Goal: Information Seeking & Learning: Check status

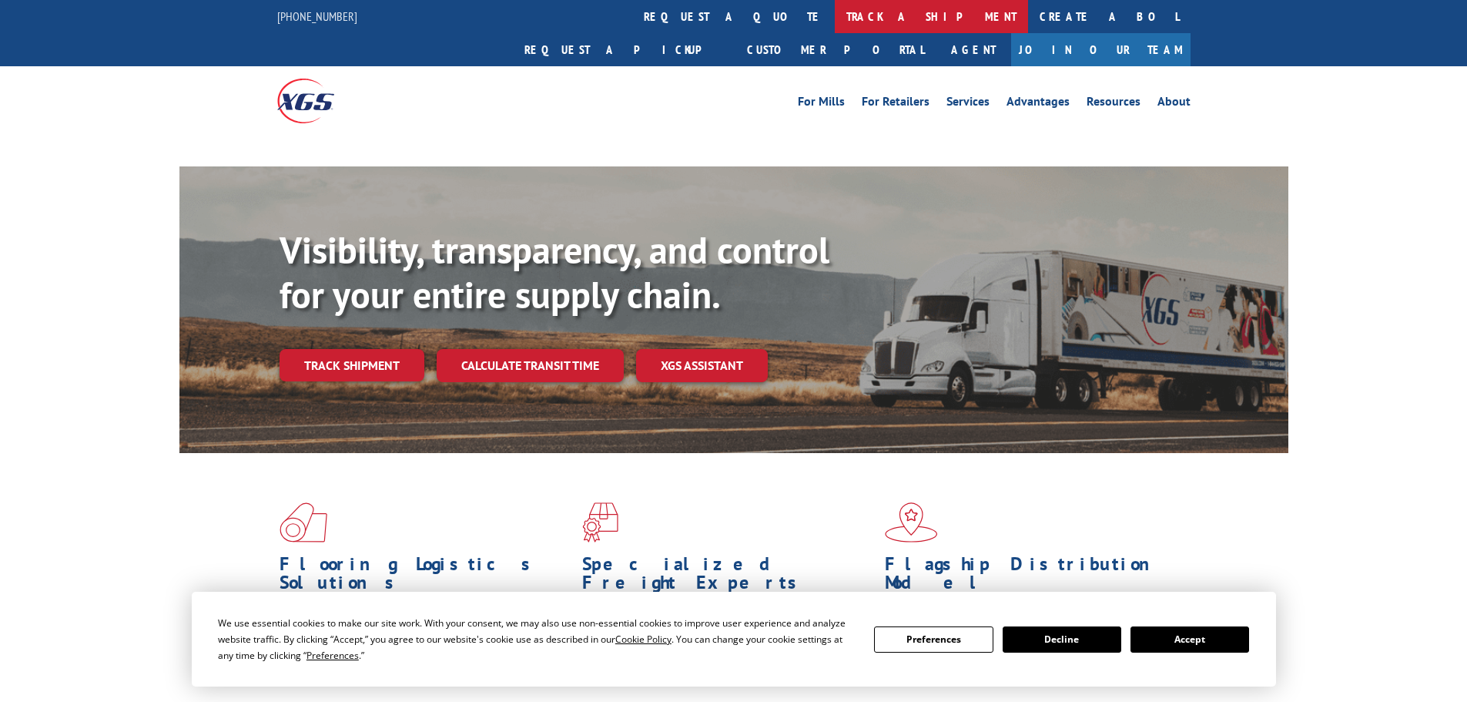
click at [835, 12] on link "track a shipment" at bounding box center [931, 16] width 193 height 33
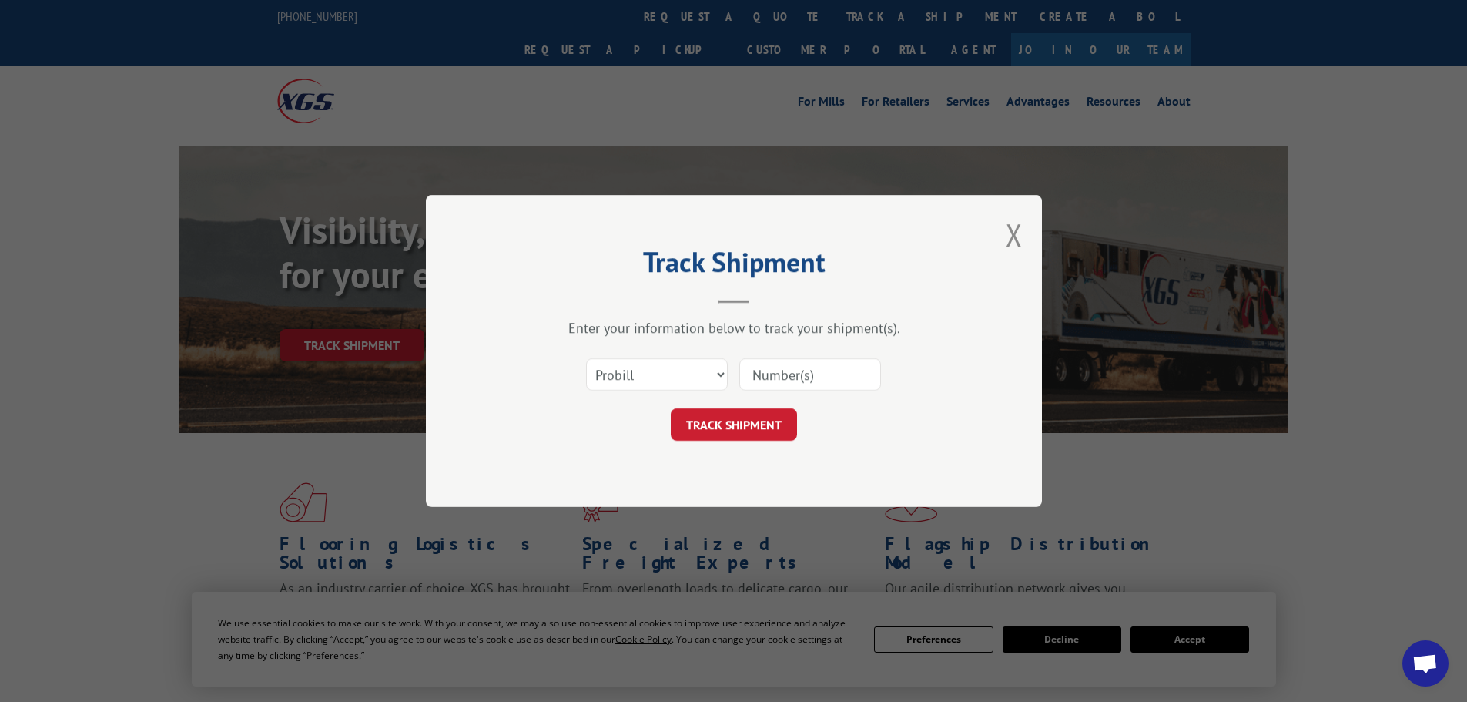
click at [765, 377] on input at bounding box center [811, 374] width 142 height 32
paste input "17639017"
type input "17639017"
click at [761, 428] on button "TRACK SHIPMENT" at bounding box center [734, 424] width 126 height 32
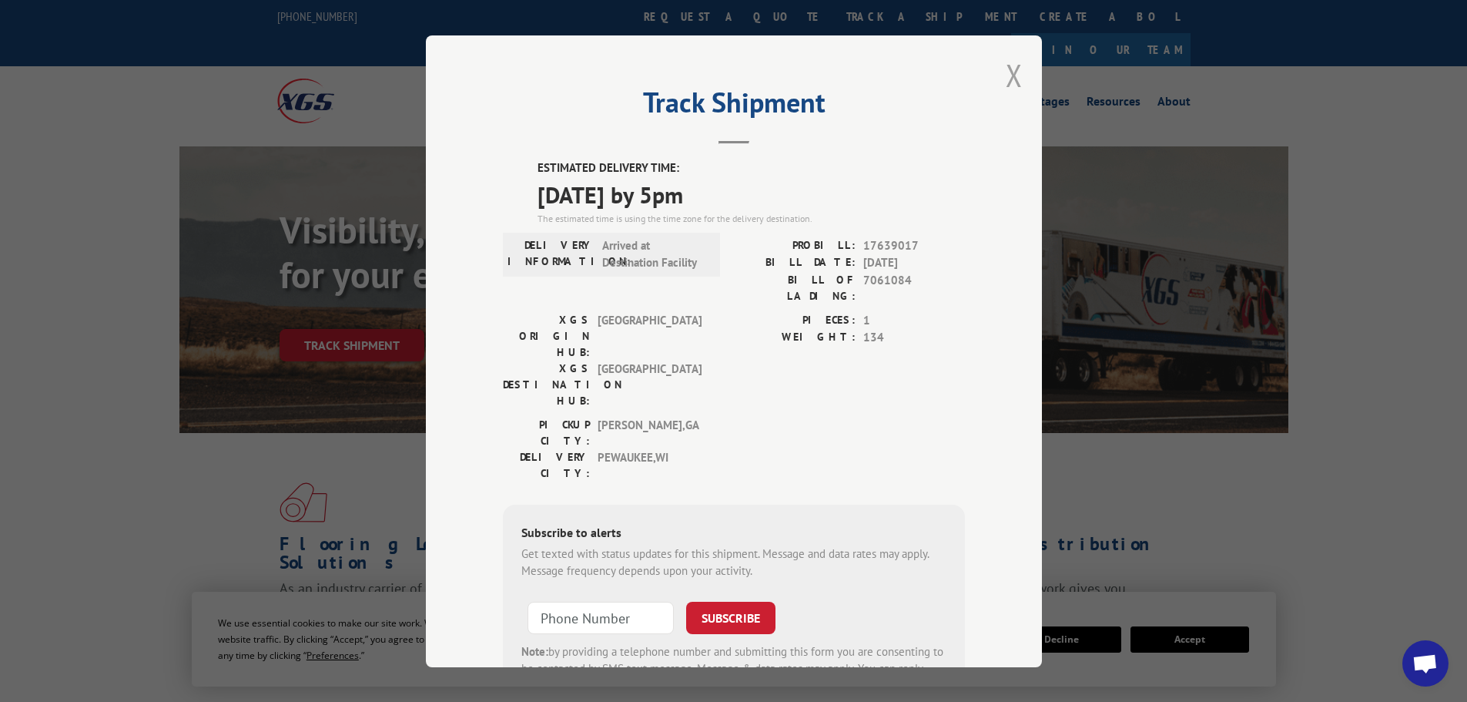
click at [1011, 79] on button "Close modal" at bounding box center [1014, 75] width 17 height 41
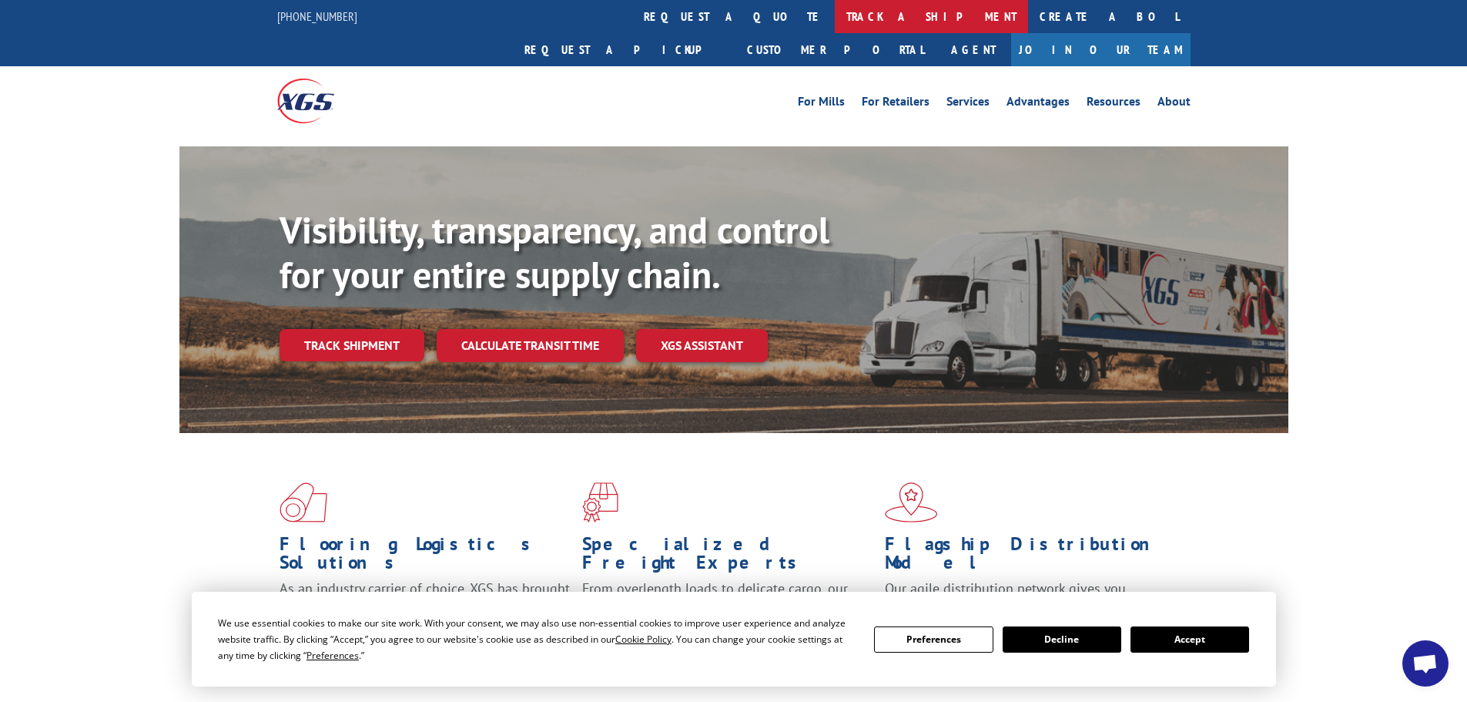
click at [835, 30] on link "track a shipment" at bounding box center [931, 16] width 193 height 33
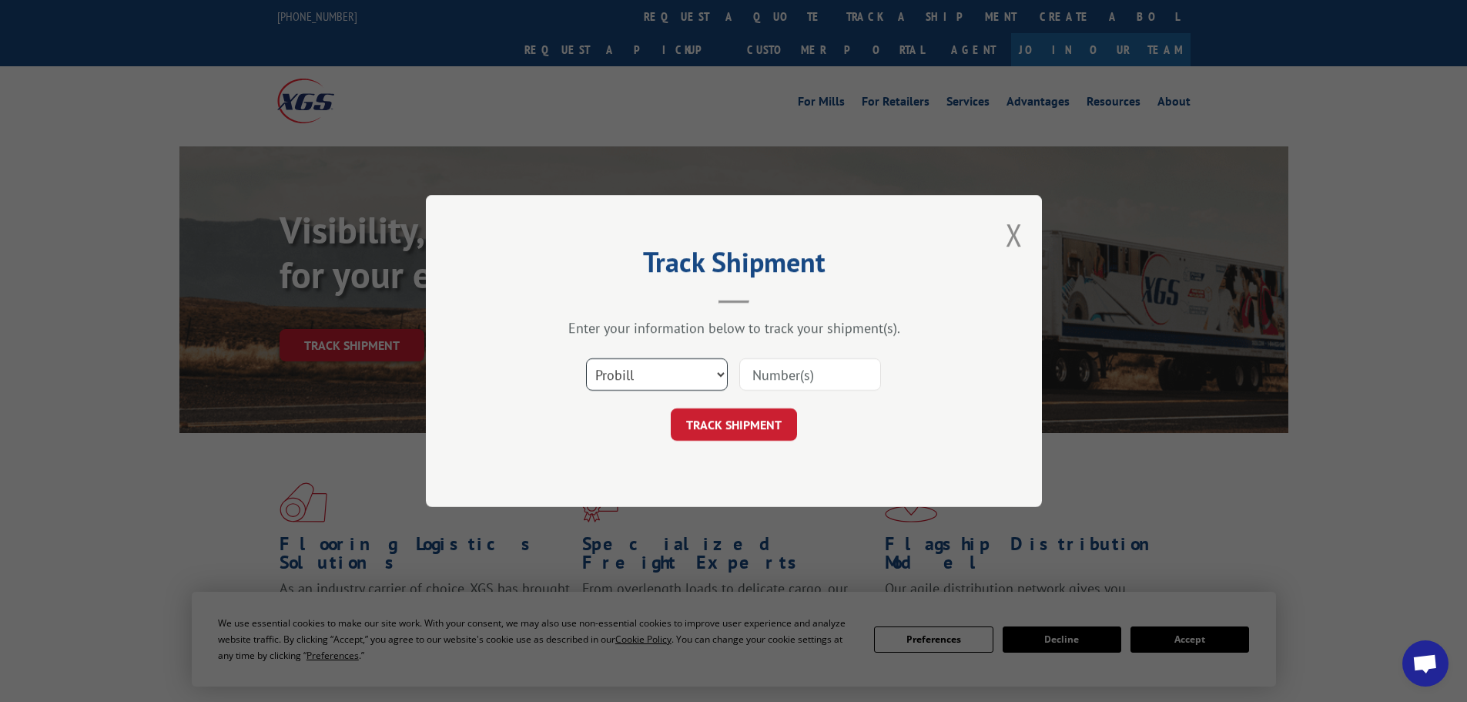
click at [667, 371] on select "Select category... Probill BOL PO" at bounding box center [657, 374] width 142 height 32
select select "po"
click at [586, 358] on select "Select category... Probill BOL PO" at bounding box center [657, 374] width 142 height 32
click at [766, 376] on input at bounding box center [811, 374] width 142 height 32
paste input "24500462"
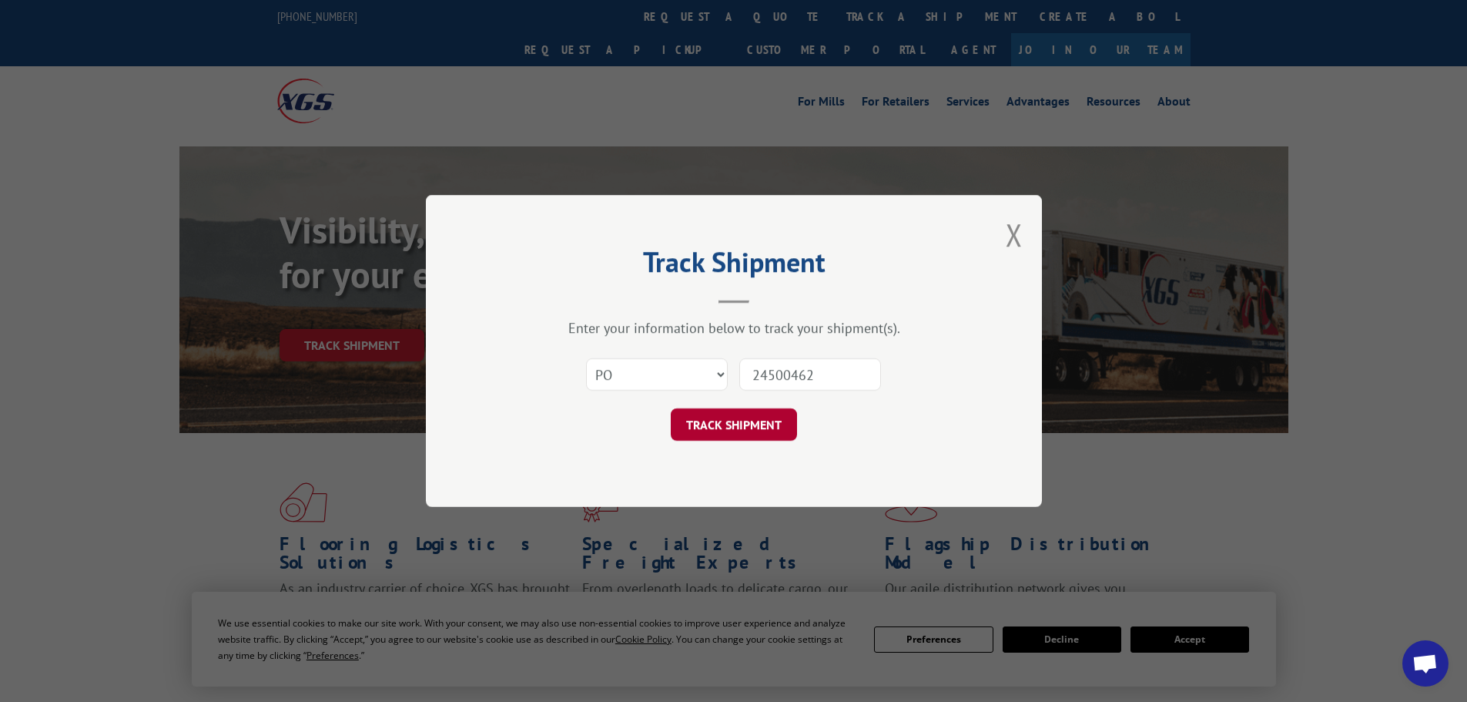
type input "24500462"
click at [755, 422] on button "TRACK SHIPMENT" at bounding box center [734, 424] width 126 height 32
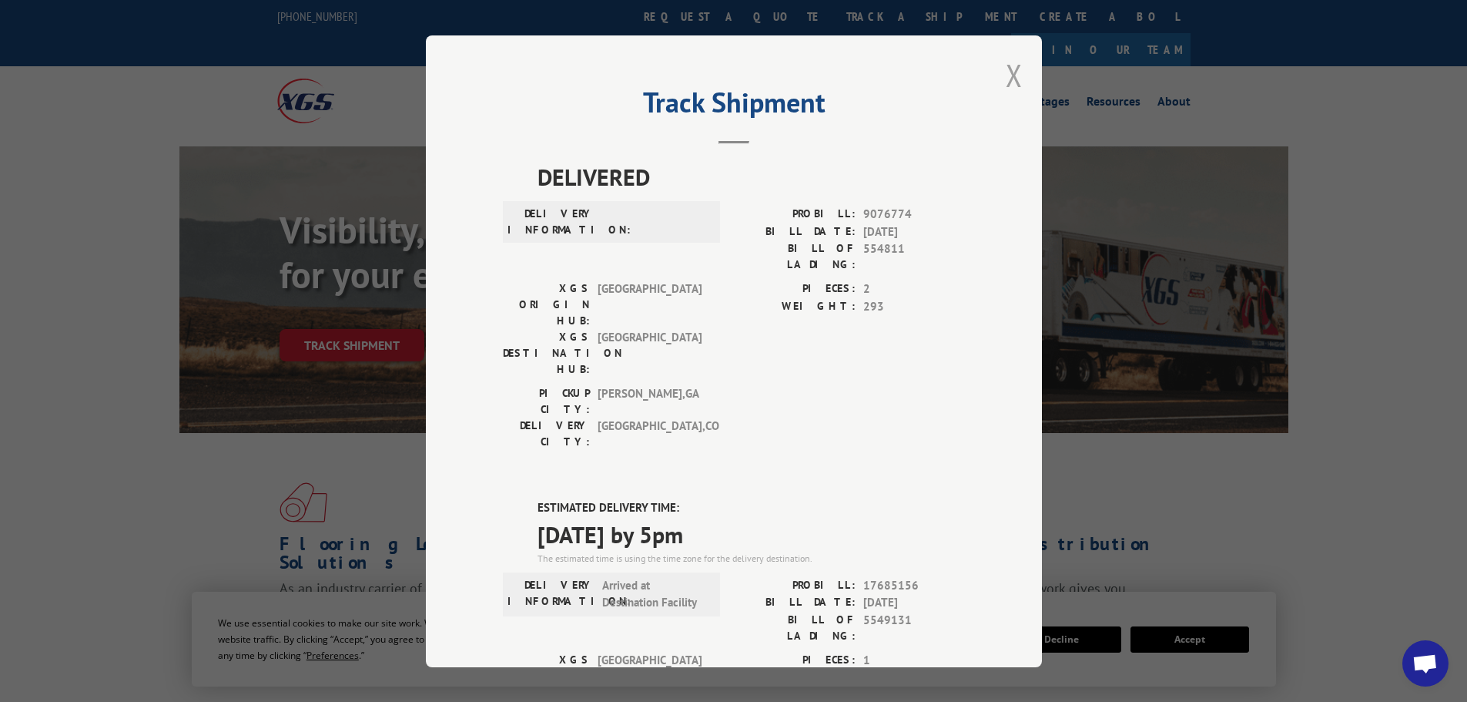
click at [1007, 75] on button "Close modal" at bounding box center [1014, 75] width 17 height 41
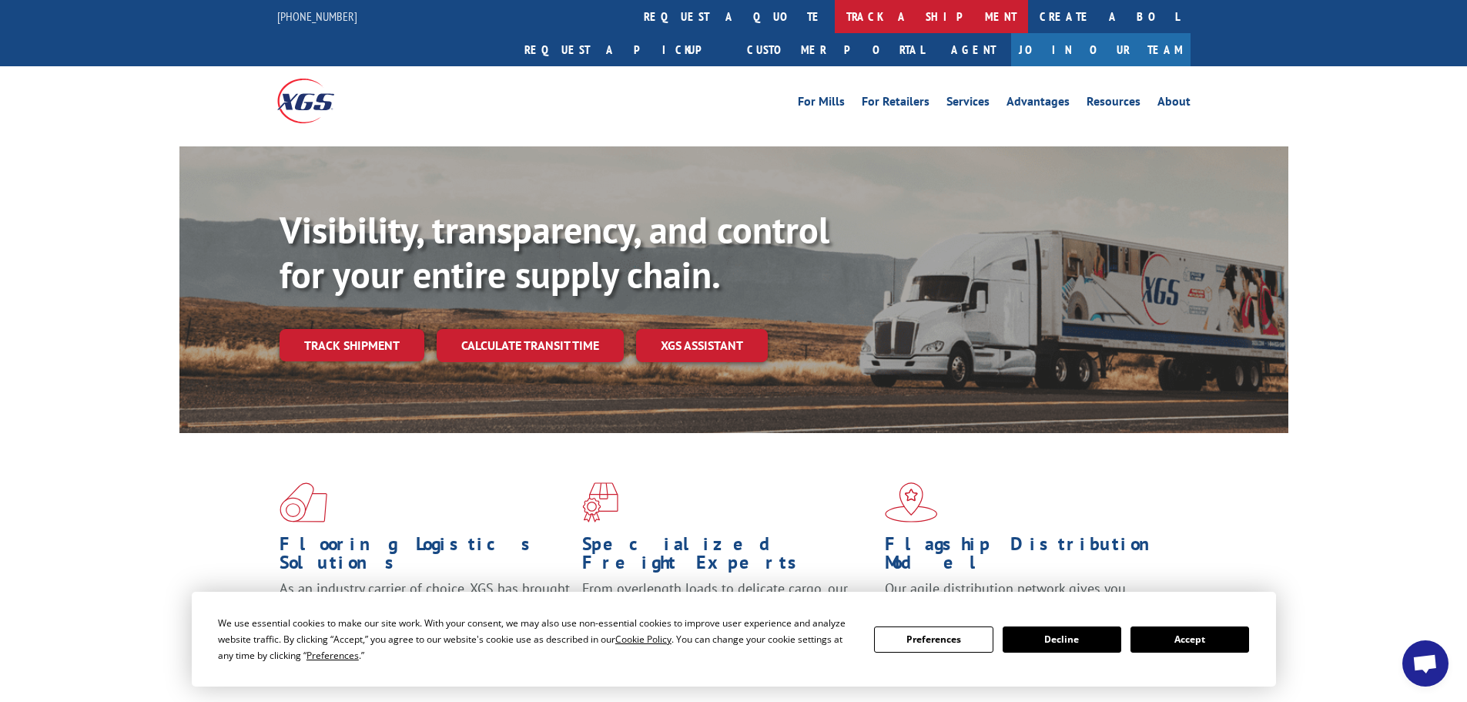
click at [835, 18] on link "track a shipment" at bounding box center [931, 16] width 193 height 33
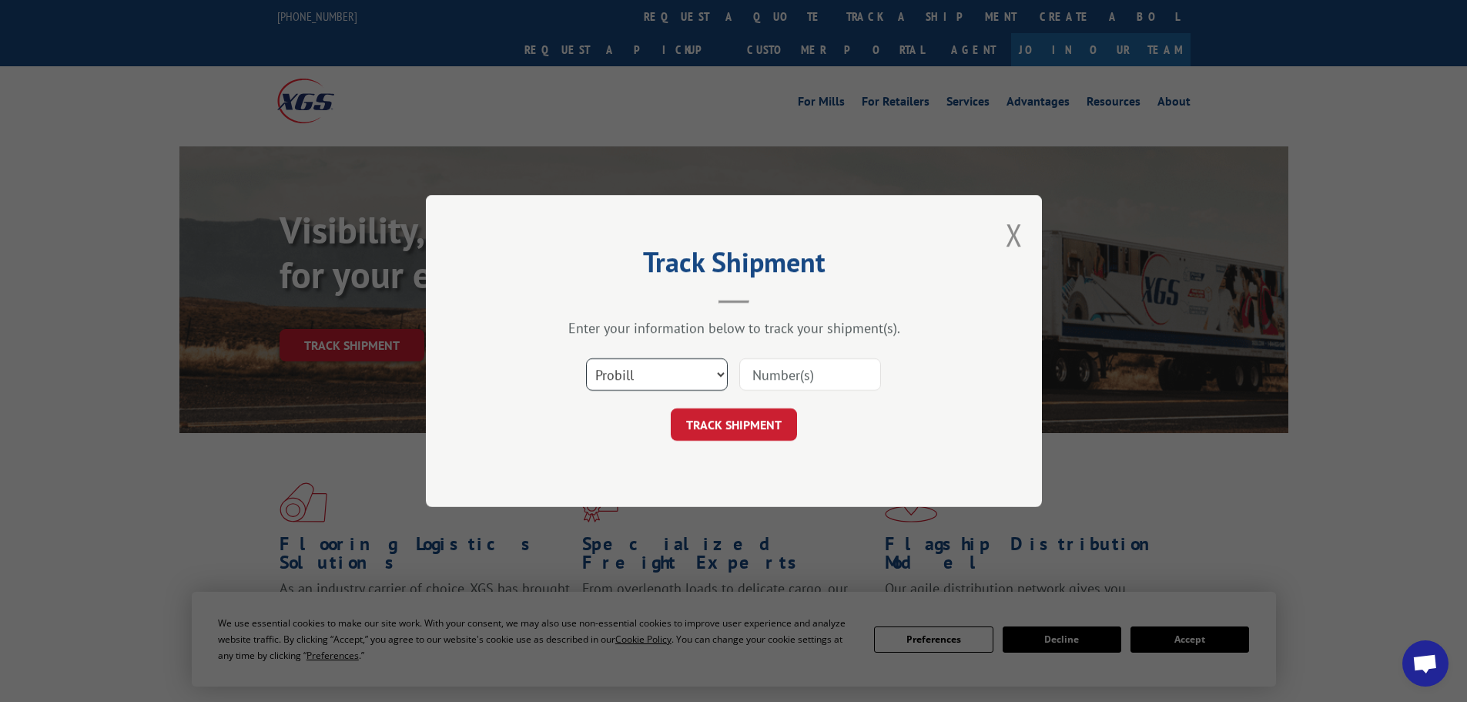
click at [652, 376] on select "Select category... Probill BOL PO" at bounding box center [657, 374] width 142 height 32
select select "po"
click at [586, 358] on select "Select category... Probill BOL PO" at bounding box center [657, 374] width 142 height 32
click at [766, 381] on input at bounding box center [811, 374] width 142 height 32
paste input "24500454"
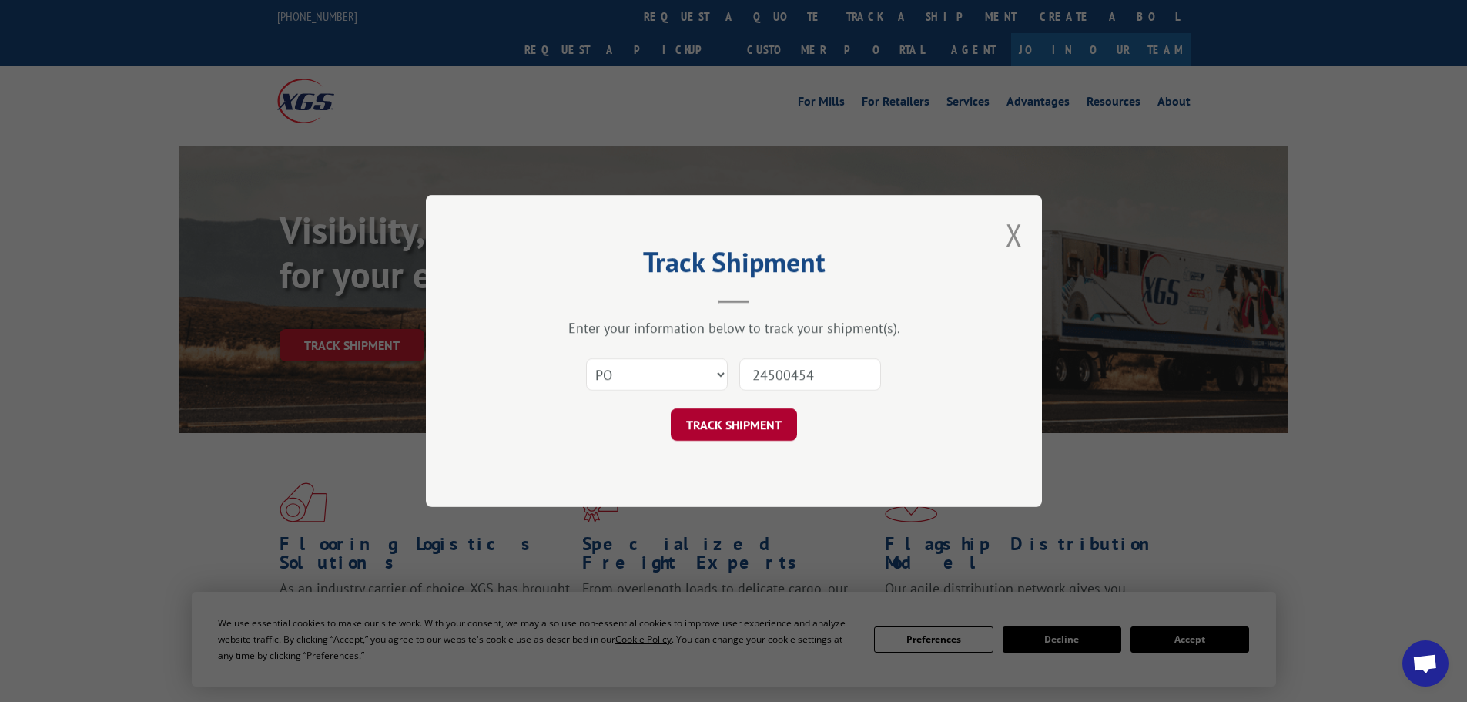
type input "24500454"
click at [752, 416] on button "TRACK SHIPMENT" at bounding box center [734, 424] width 126 height 32
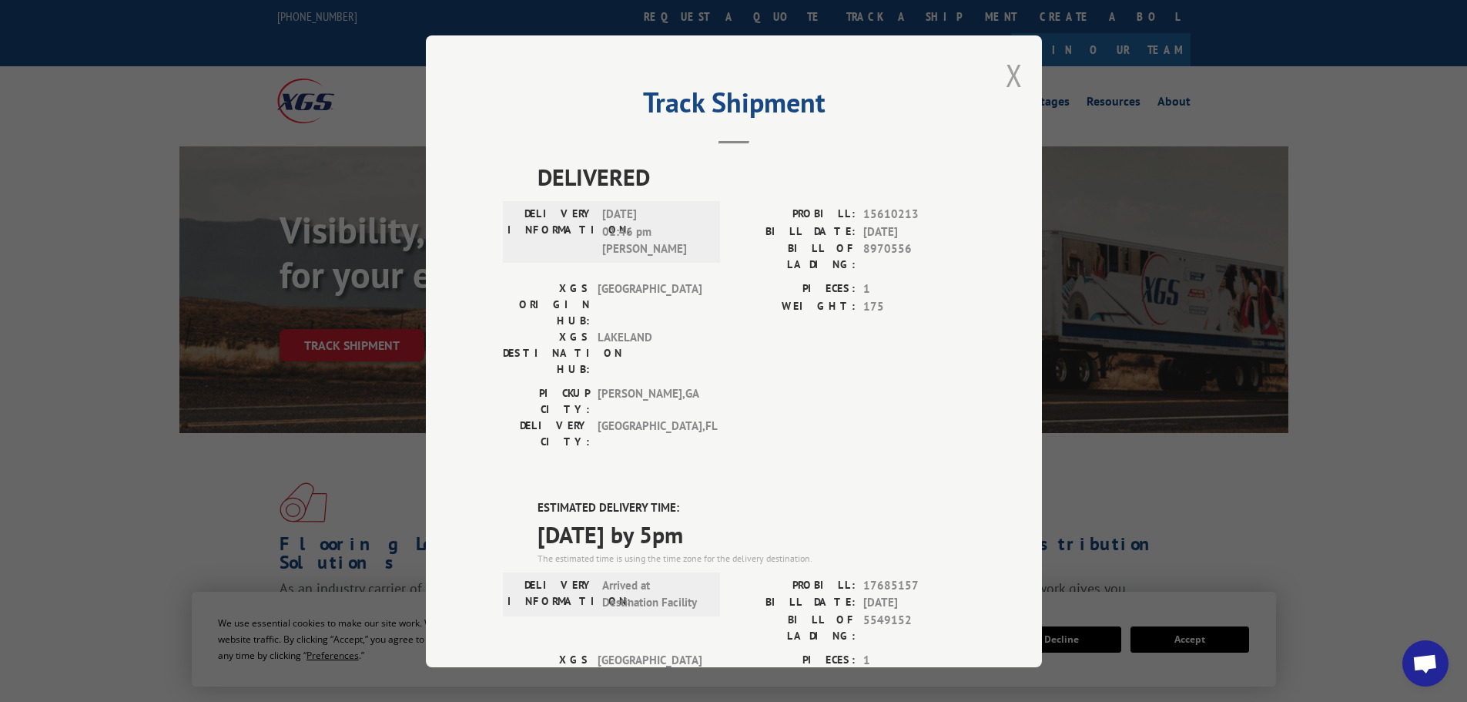
click at [1009, 72] on button "Close modal" at bounding box center [1014, 75] width 17 height 41
